Goal: Task Accomplishment & Management: Use online tool/utility

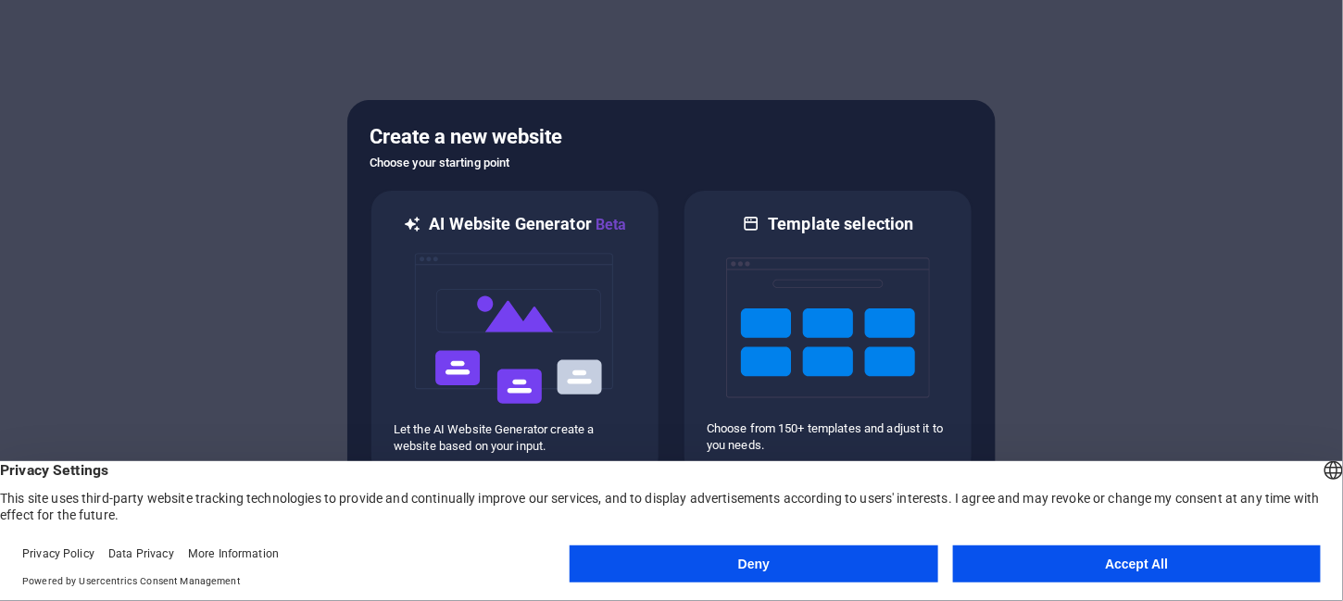
click at [1097, 561] on button "Accept All" at bounding box center [1137, 563] width 368 height 37
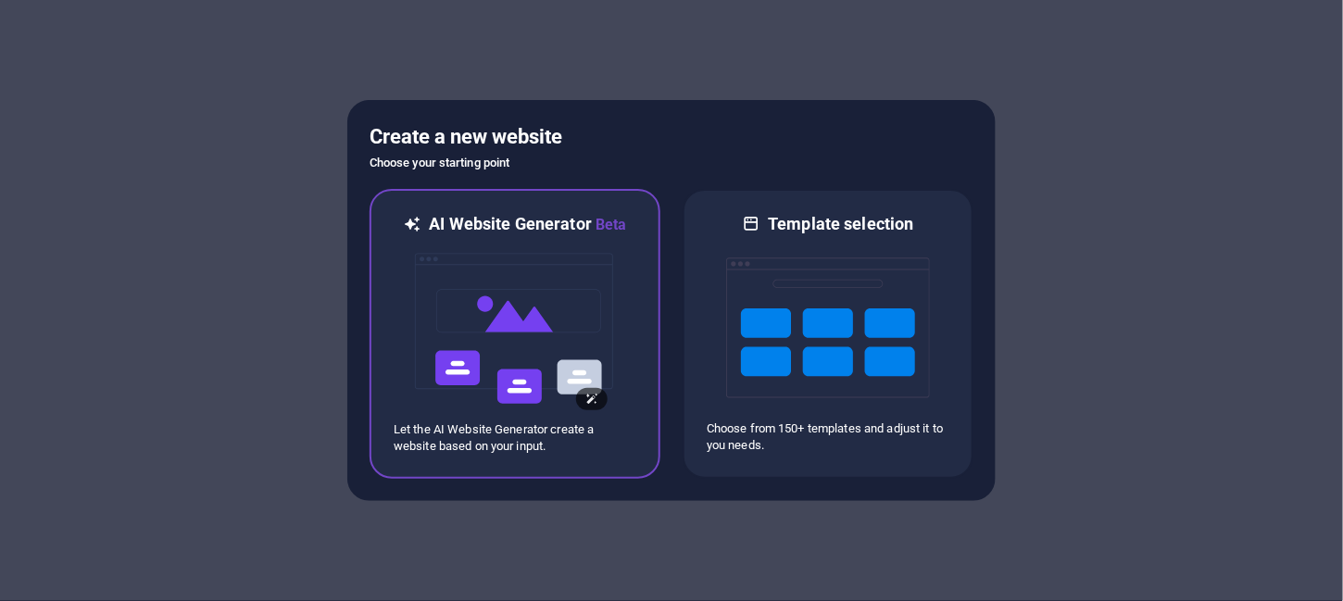
click at [543, 300] on img at bounding box center [515, 328] width 204 height 185
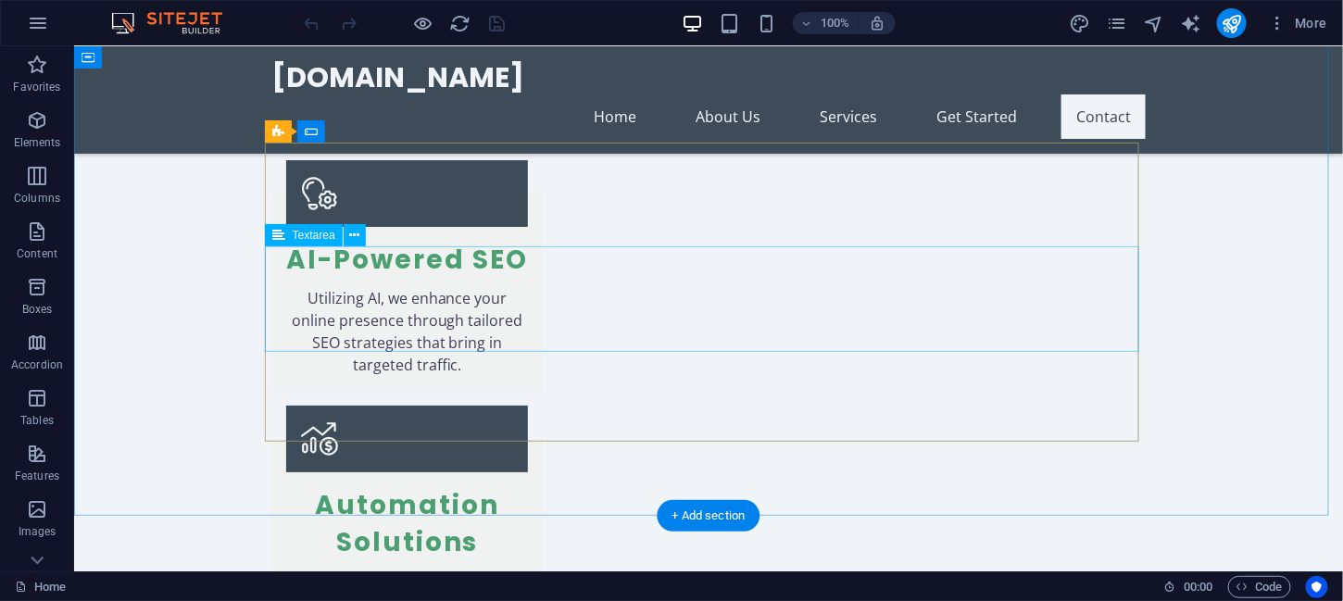
scroll to position [2586, 0]
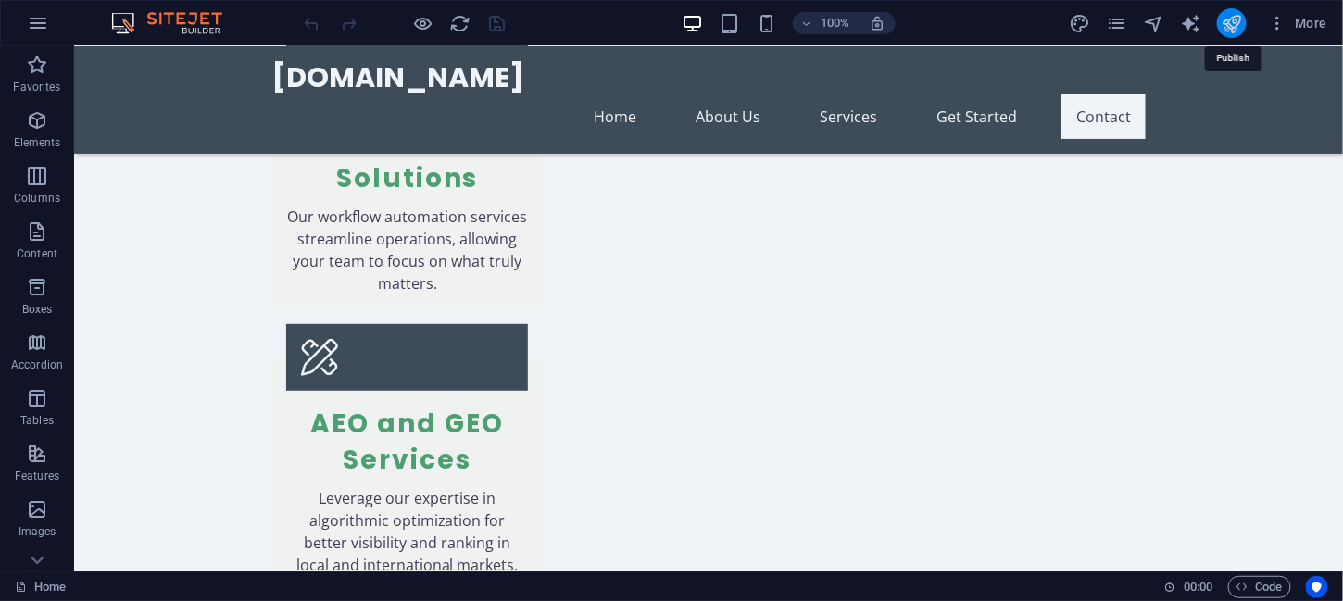
click at [1227, 19] on icon "publish" at bounding box center [1231, 23] width 21 height 21
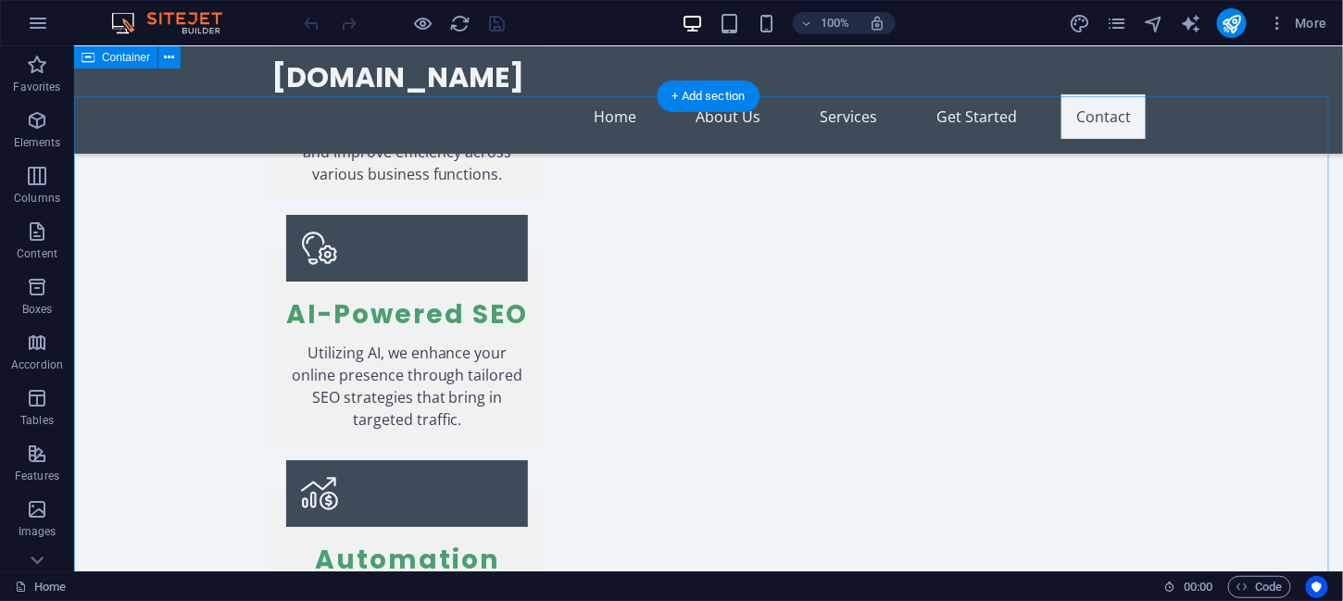
scroll to position [2037, 0]
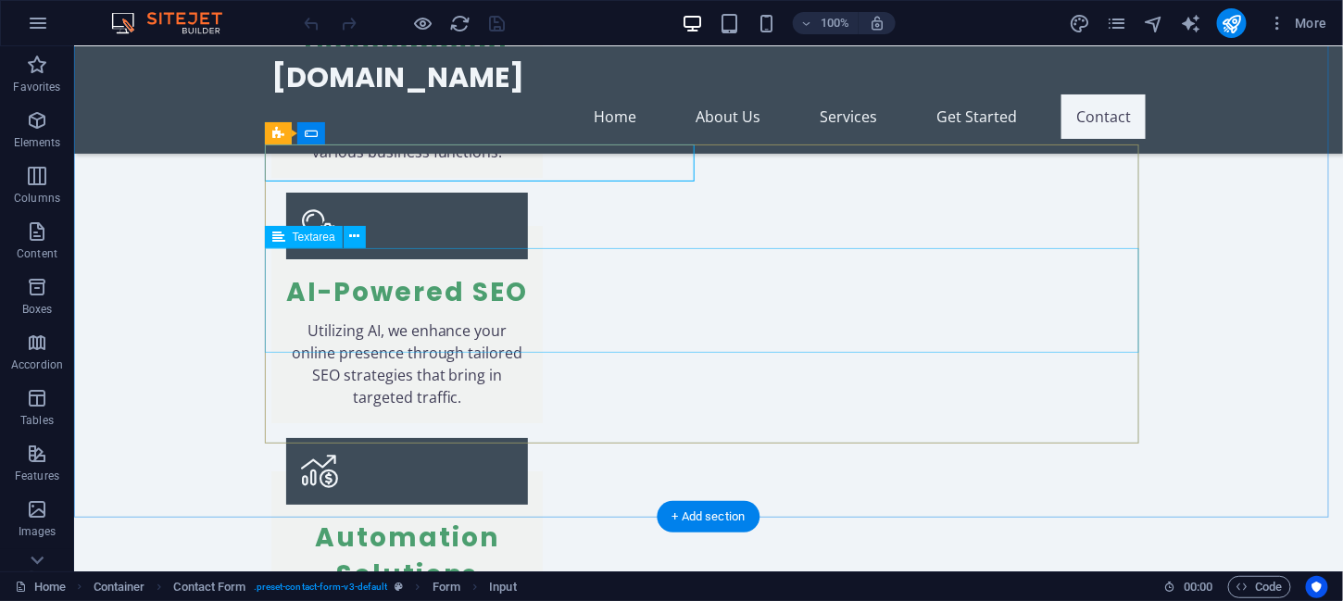
scroll to position [2223, 0]
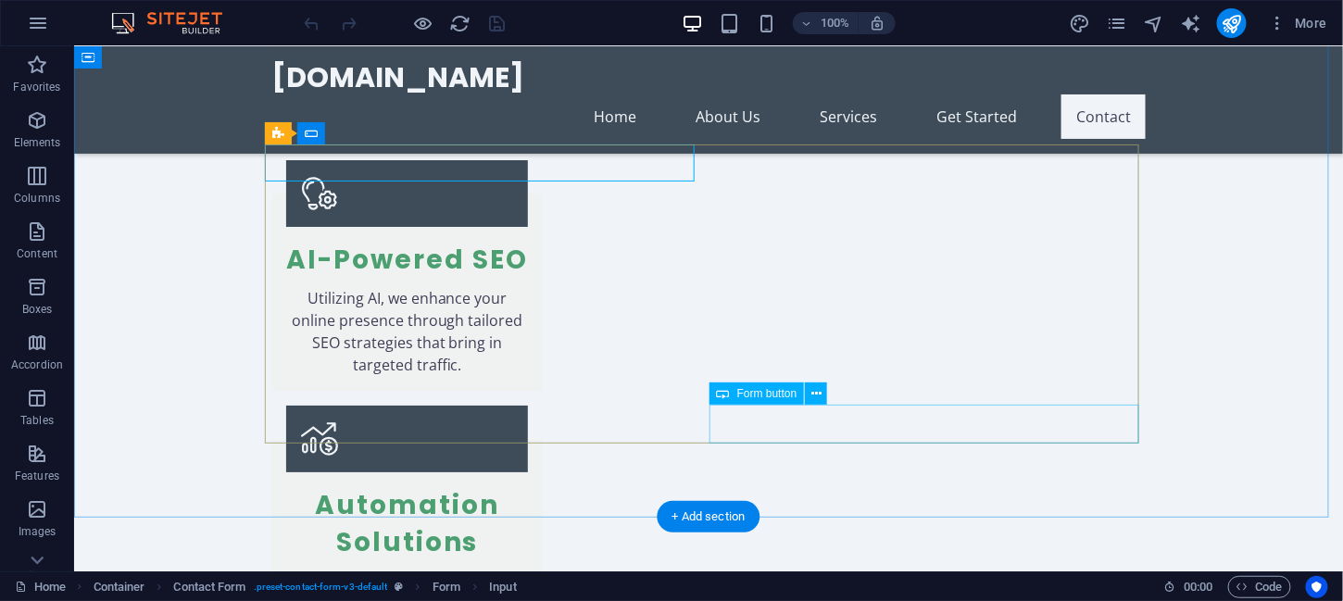
click at [814, 389] on icon at bounding box center [816, 393] width 10 height 19
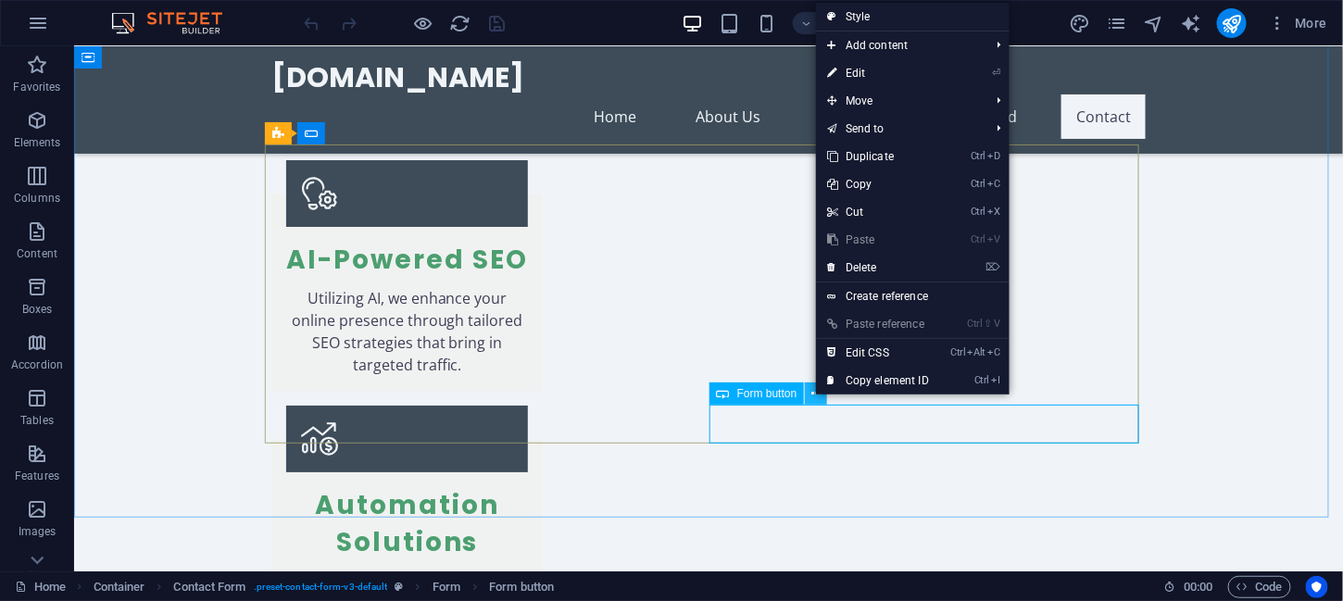
click at [814, 389] on icon at bounding box center [816, 393] width 10 height 19
click at [42, 555] on icon at bounding box center [37, 560] width 26 height 26
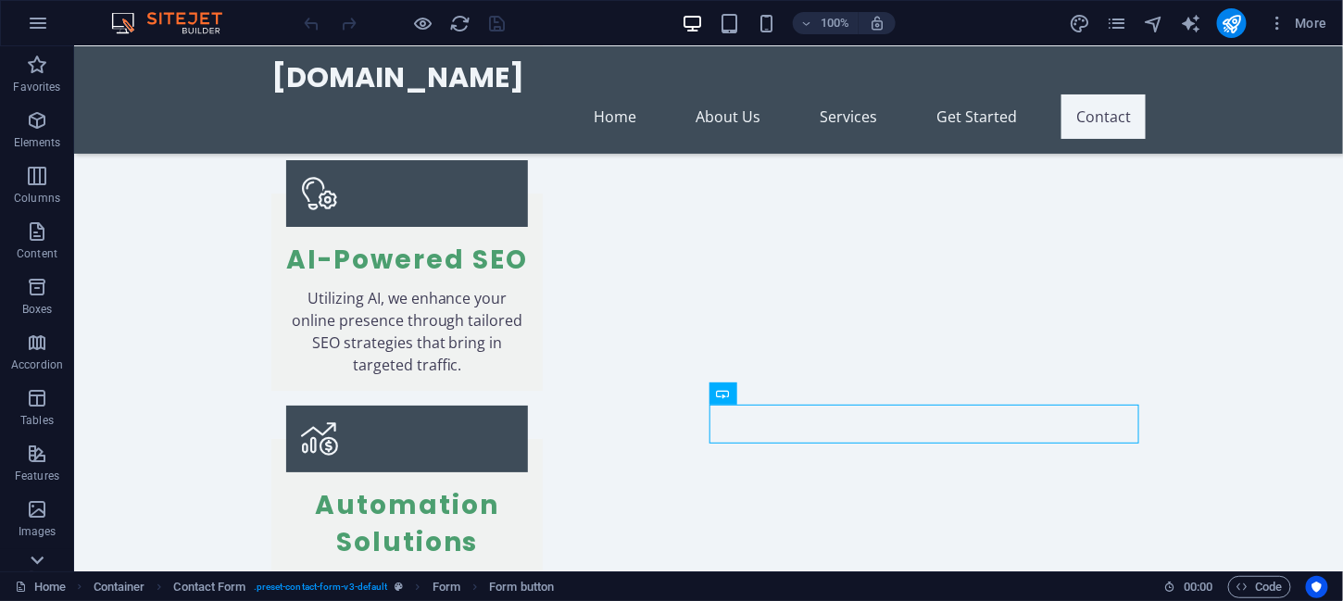
scroll to position [307, 0]
click at [1324, 29] on span "More" at bounding box center [1298, 23] width 58 height 19
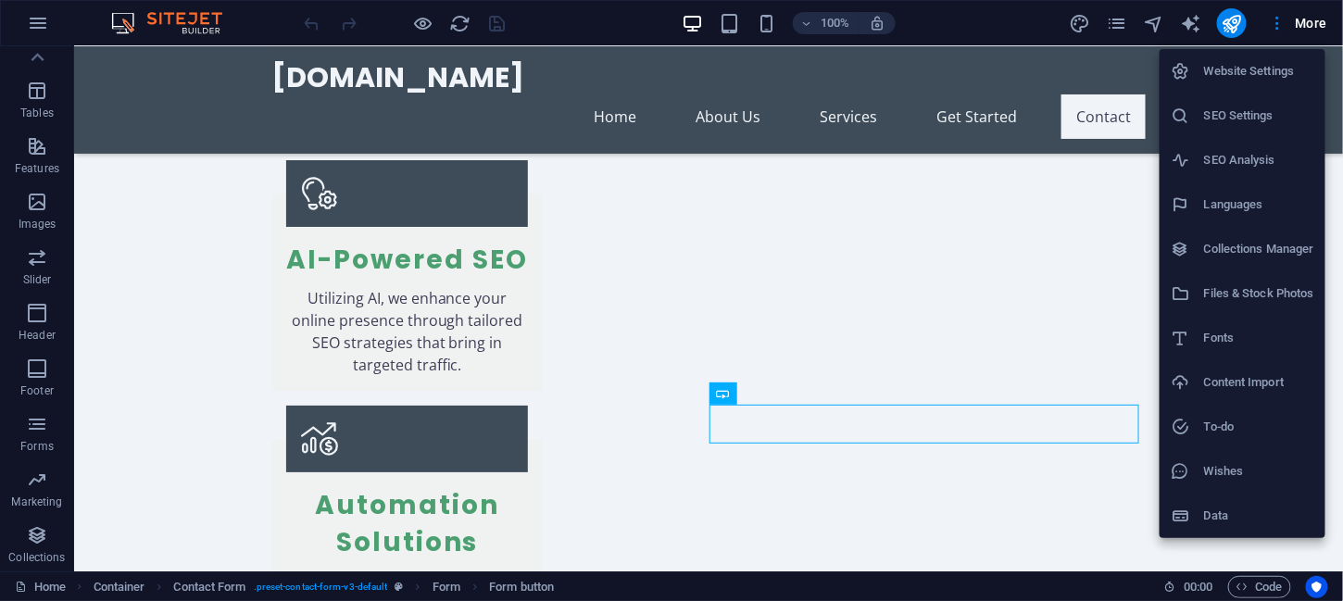
click at [1247, 155] on h6 "SEO Analysis" at bounding box center [1259, 160] width 110 height 22
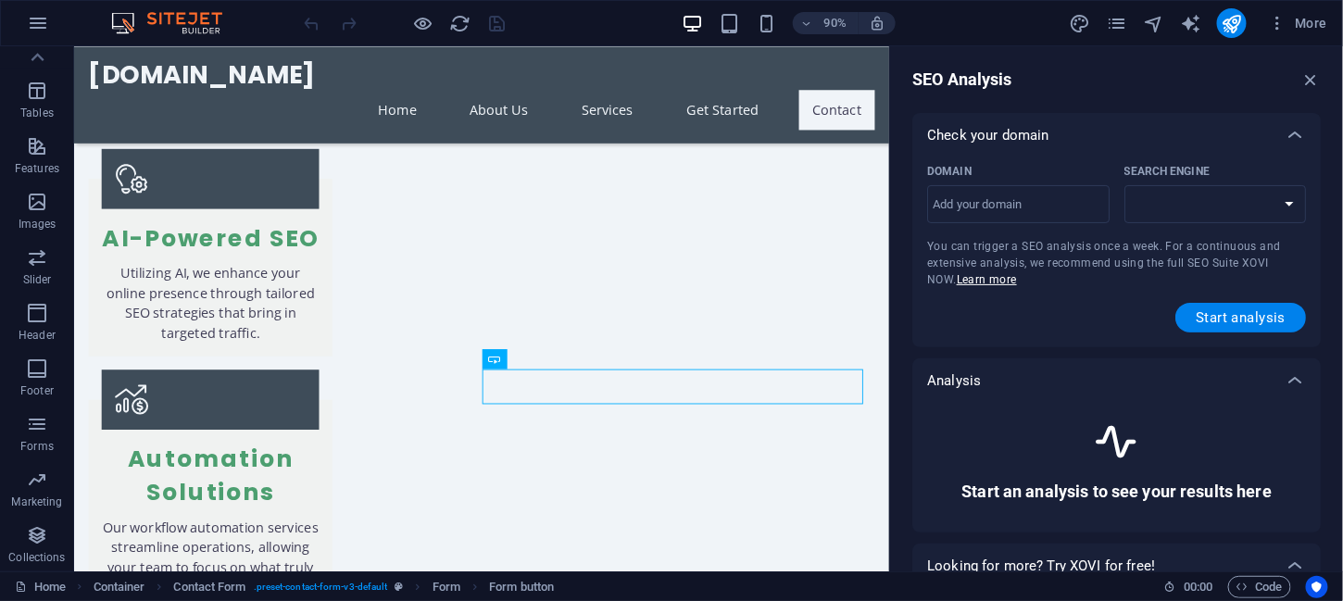
select select "google.com"
click at [1309, 69] on icon "button" at bounding box center [1310, 79] width 20 height 20
